Goal: Information Seeking & Learning: Learn about a topic

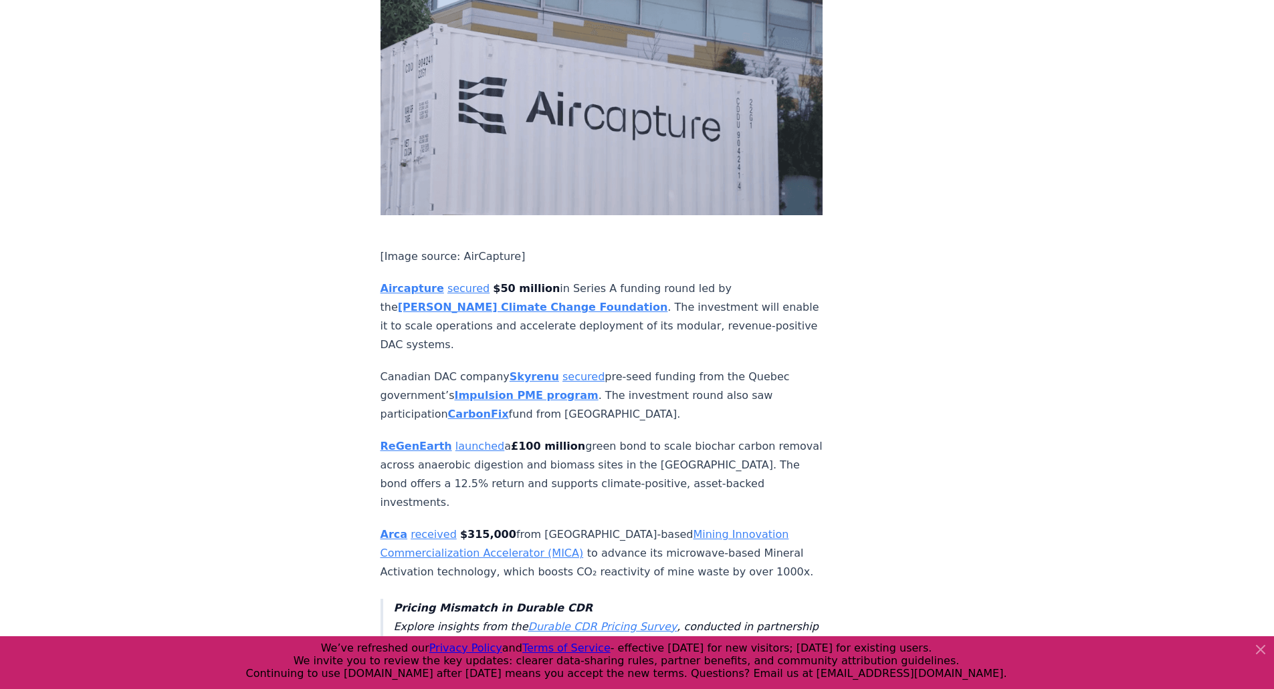
scroll to position [130, 0]
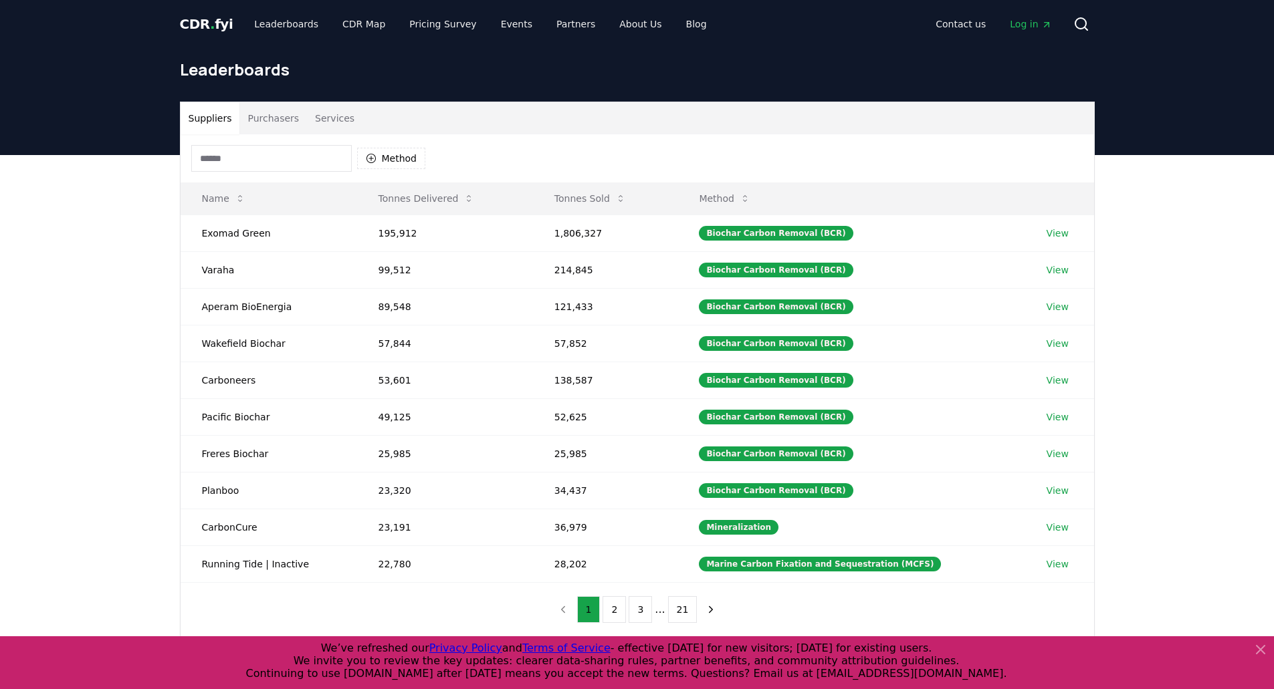
click at [314, 162] on input at bounding box center [271, 158] width 160 height 27
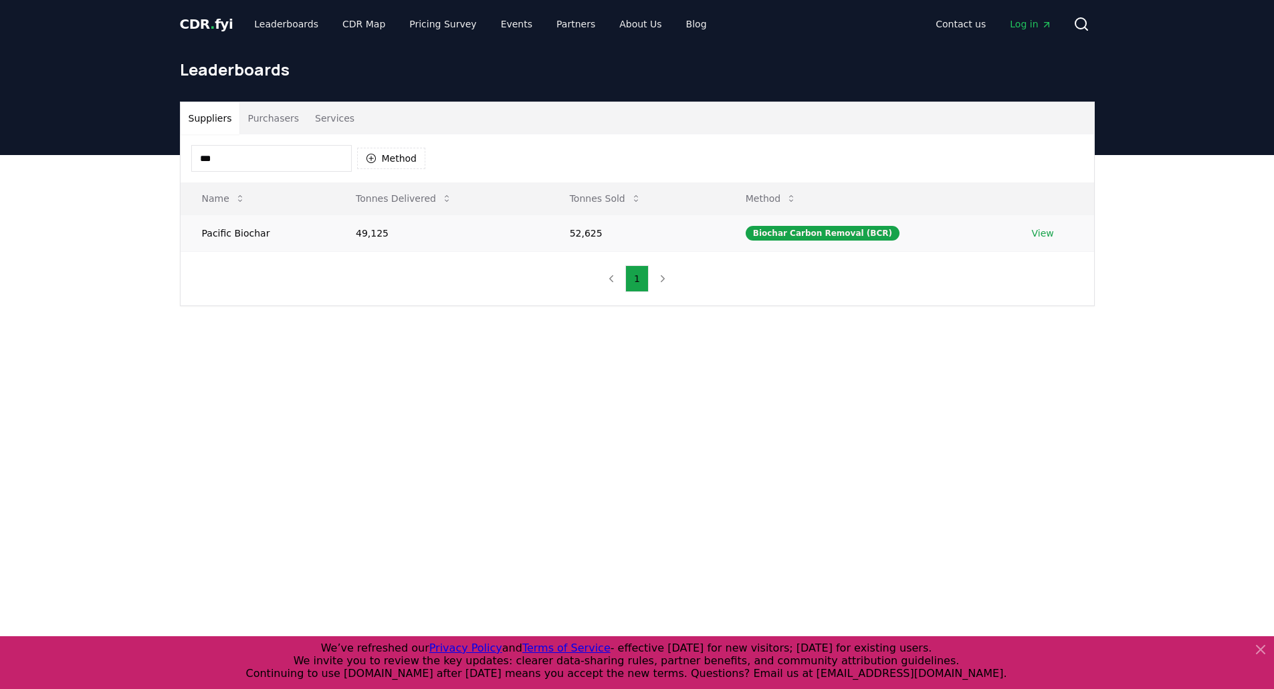
type input "***"
click at [1035, 234] on link "View" at bounding box center [1043, 233] width 22 height 13
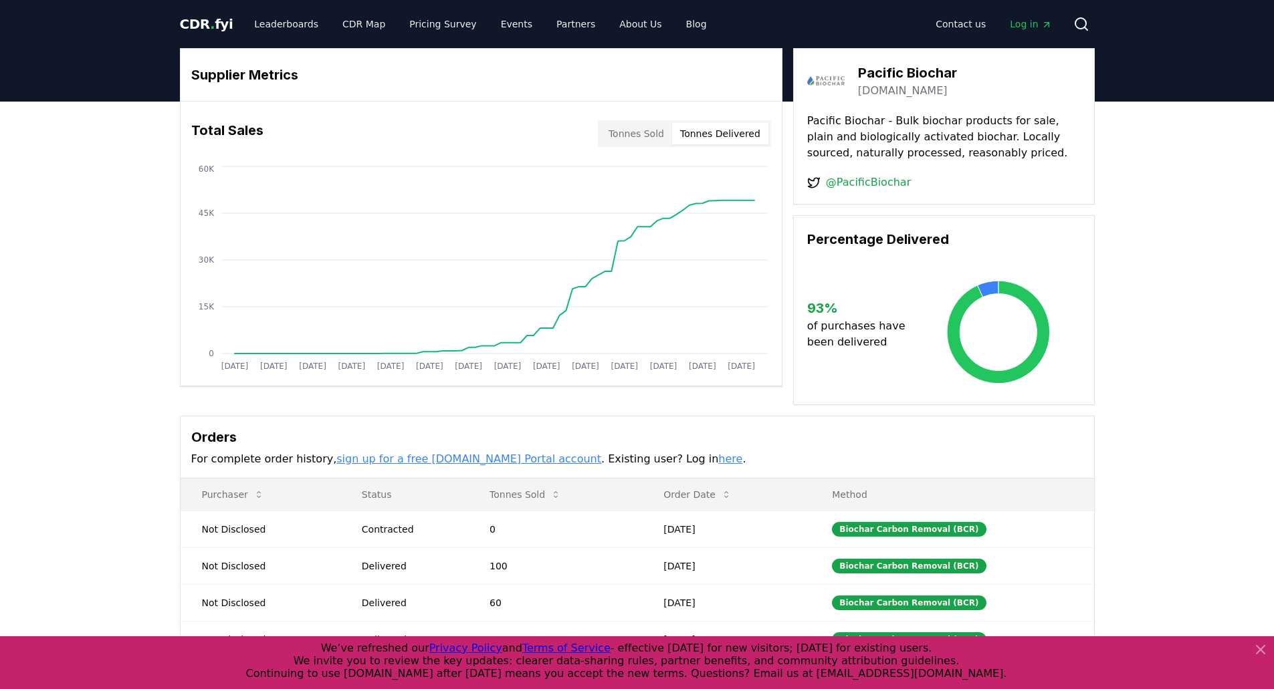
click at [743, 137] on button "Tonnes Delivered" at bounding box center [720, 133] width 96 height 21
click at [727, 201] on circle at bounding box center [728, 200] width 7 height 7
